Goal: Task Accomplishment & Management: Manage account settings

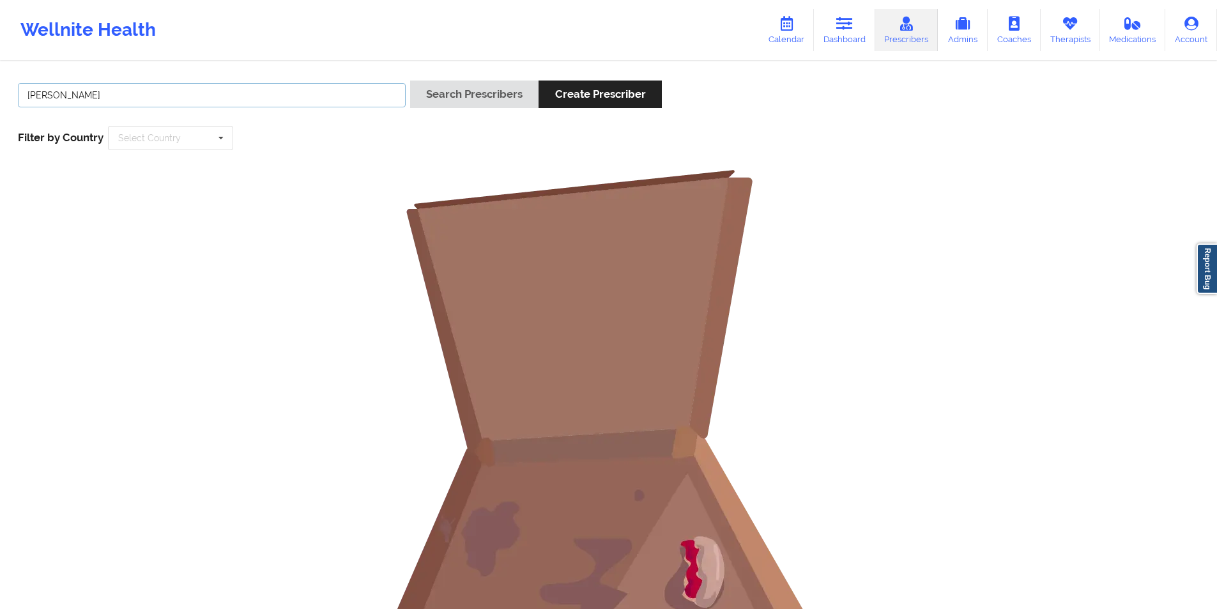
click at [175, 97] on input "[PERSON_NAME]" at bounding box center [212, 95] width 388 height 24
type input "caro"
click at [484, 97] on button "Search Prescribers" at bounding box center [474, 94] width 128 height 27
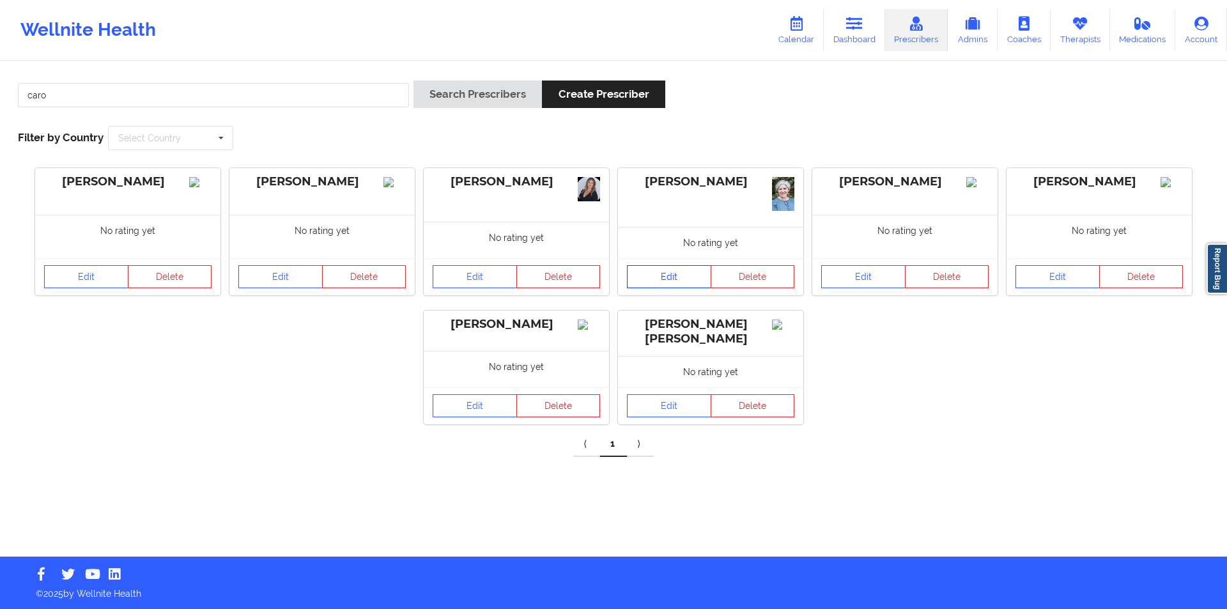
click at [680, 277] on link "Edit" at bounding box center [669, 276] width 84 height 23
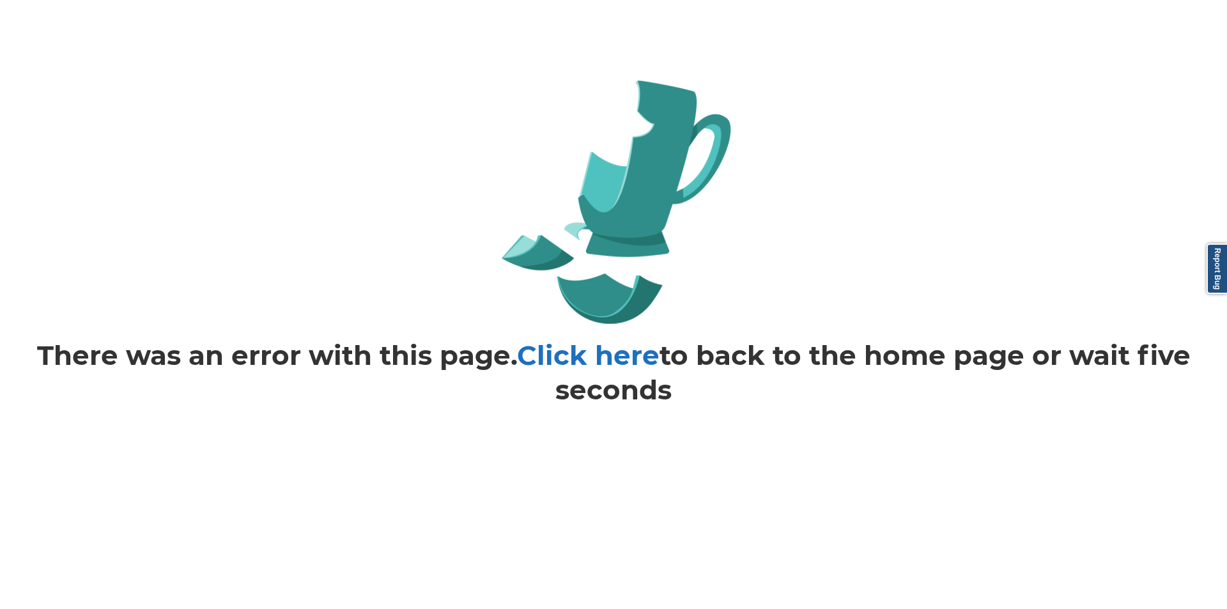
click at [622, 368] on link "Click here" at bounding box center [588, 355] width 143 height 33
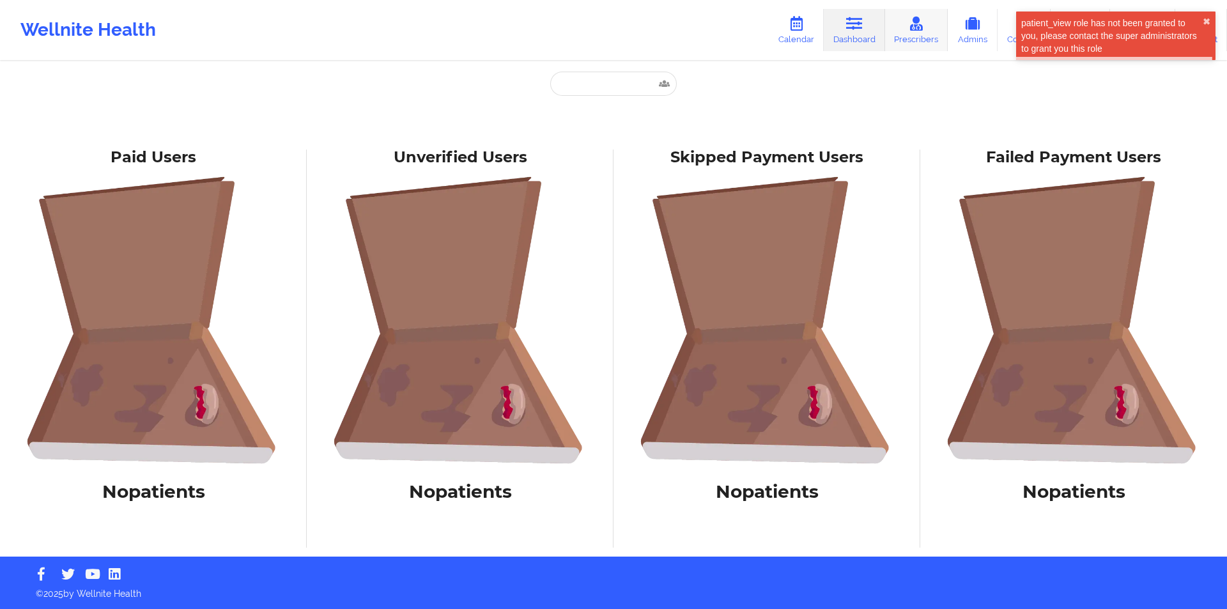
click at [920, 22] on icon at bounding box center [916, 24] width 17 height 14
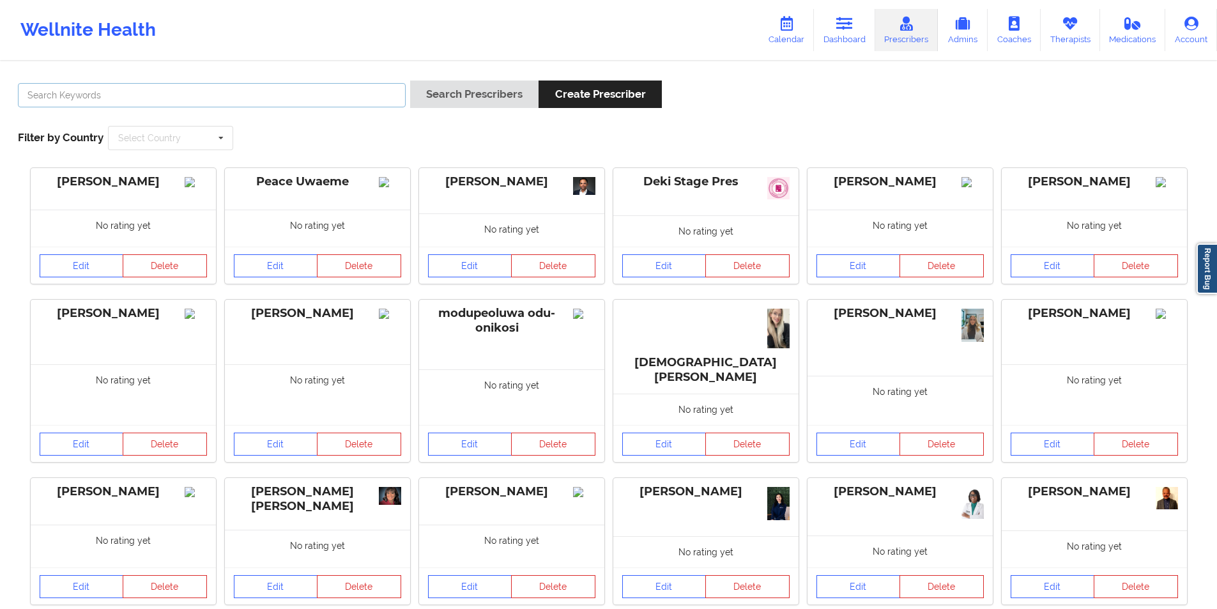
click at [356, 90] on input "text" at bounding box center [212, 95] width 388 height 24
type input "caro"
click at [494, 91] on button "Search Prescribers" at bounding box center [474, 94] width 128 height 27
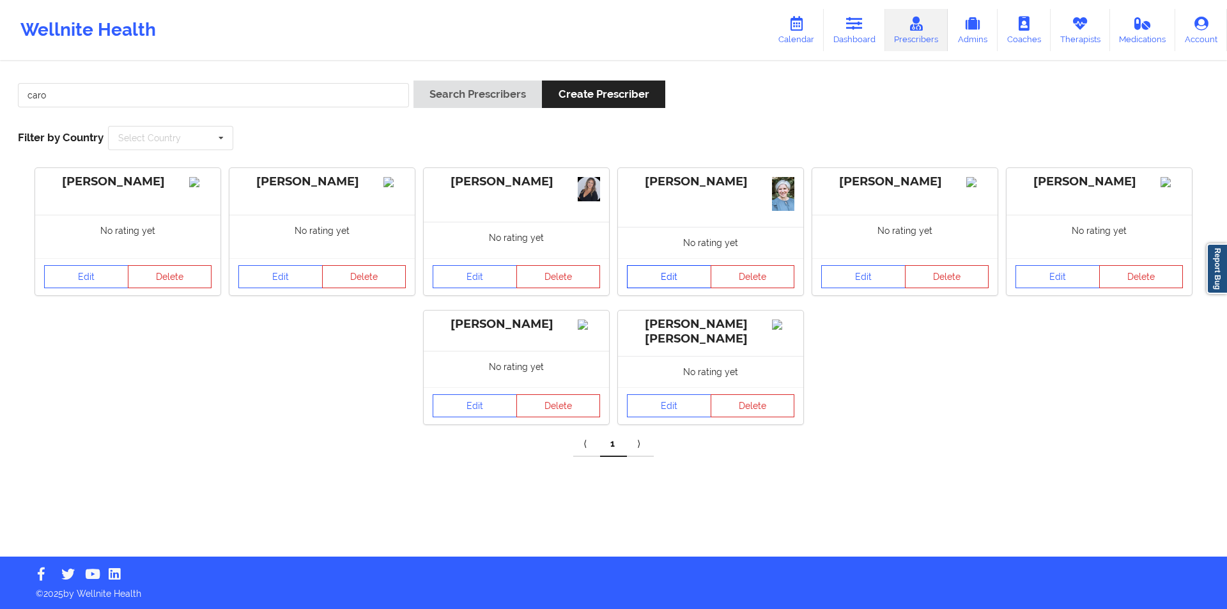
click at [675, 277] on link "Edit" at bounding box center [669, 276] width 84 height 23
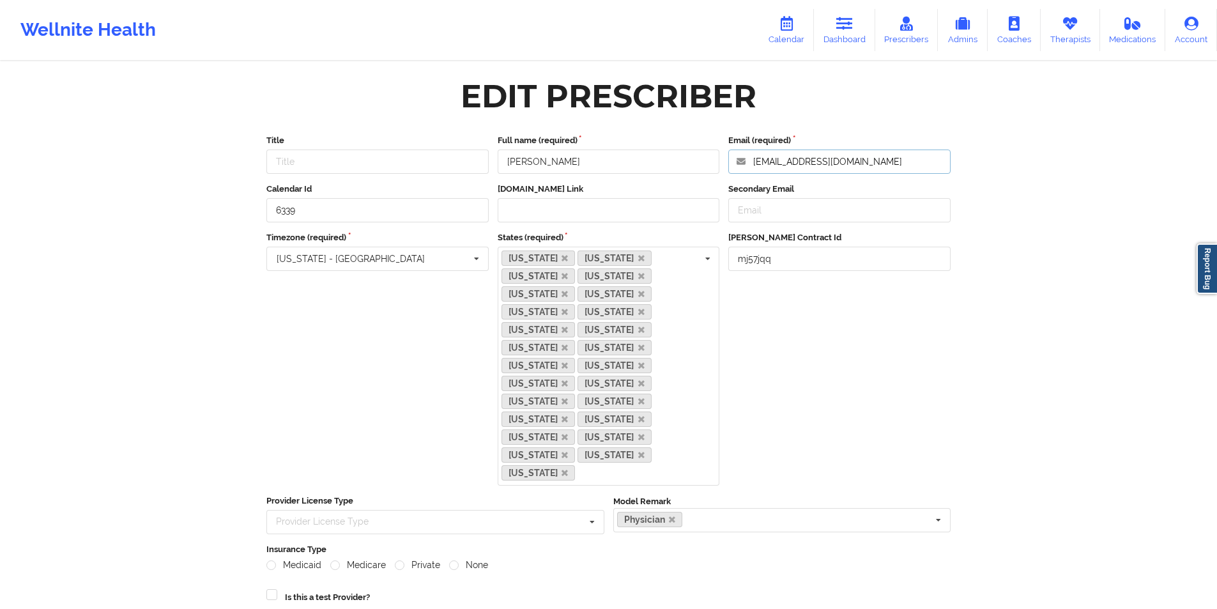
click at [876, 158] on input "doctorcaromd@gmail.com" at bounding box center [840, 162] width 222 height 24
